Goal: Find specific page/section: Find specific page/section

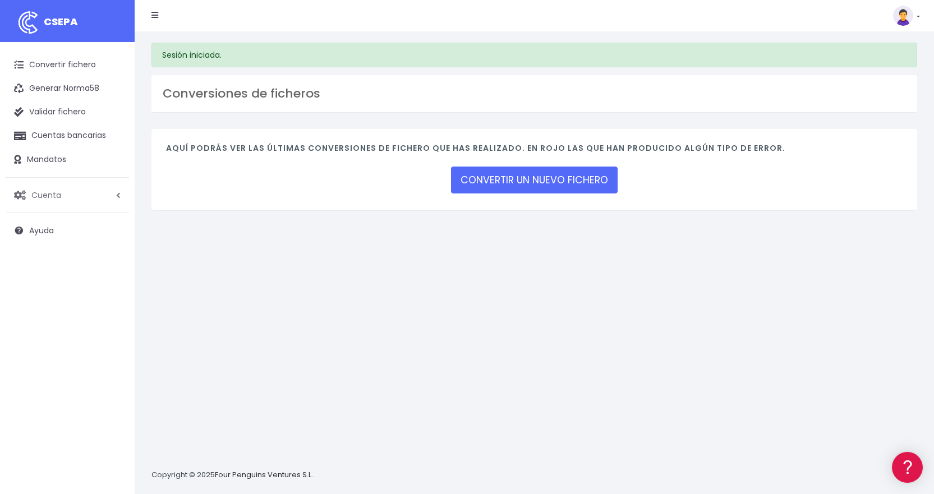
click at [46, 187] on link "Cuenta" at bounding box center [67, 196] width 123 height 24
click at [43, 260] on link "Facturación" at bounding box center [73, 263] width 111 height 20
